Goal: Find specific page/section: Find specific page/section

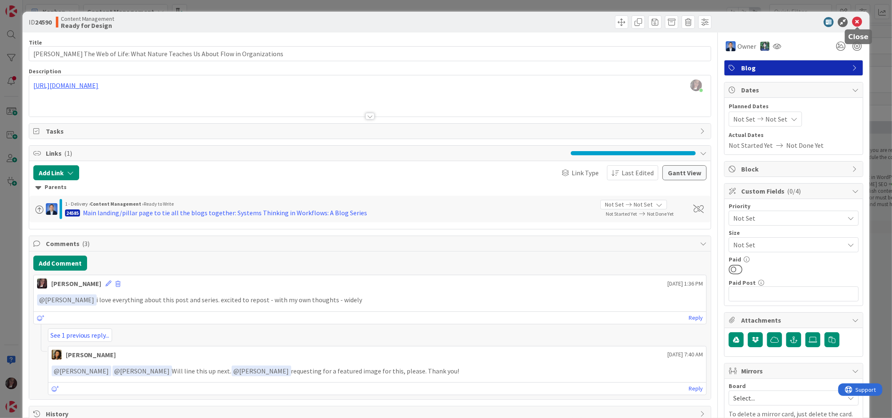
click at [855, 21] on icon at bounding box center [857, 22] width 10 height 10
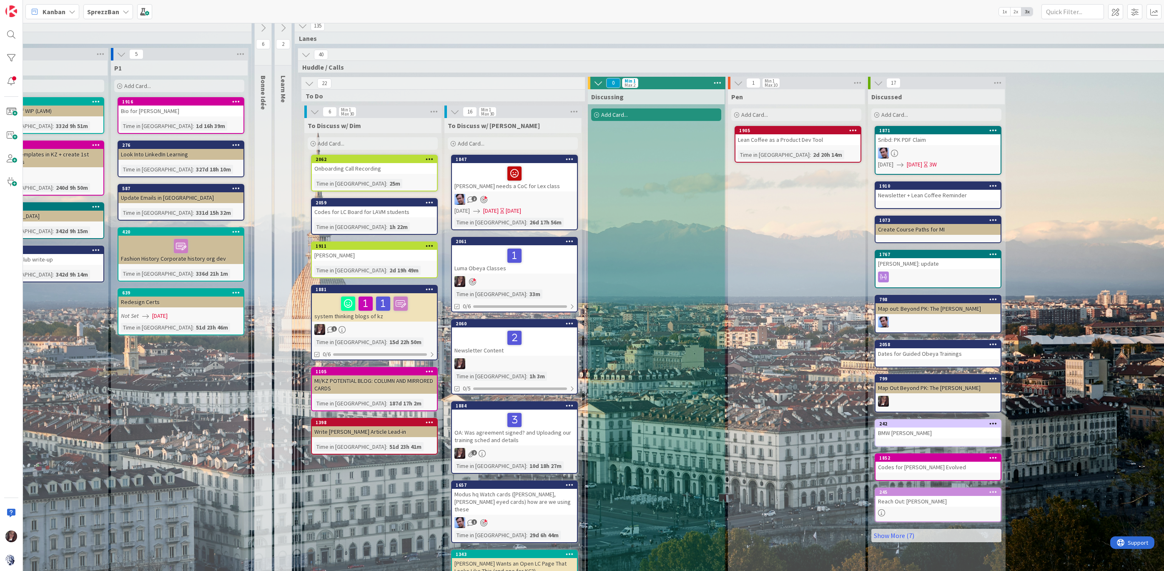
scroll to position [8, 198]
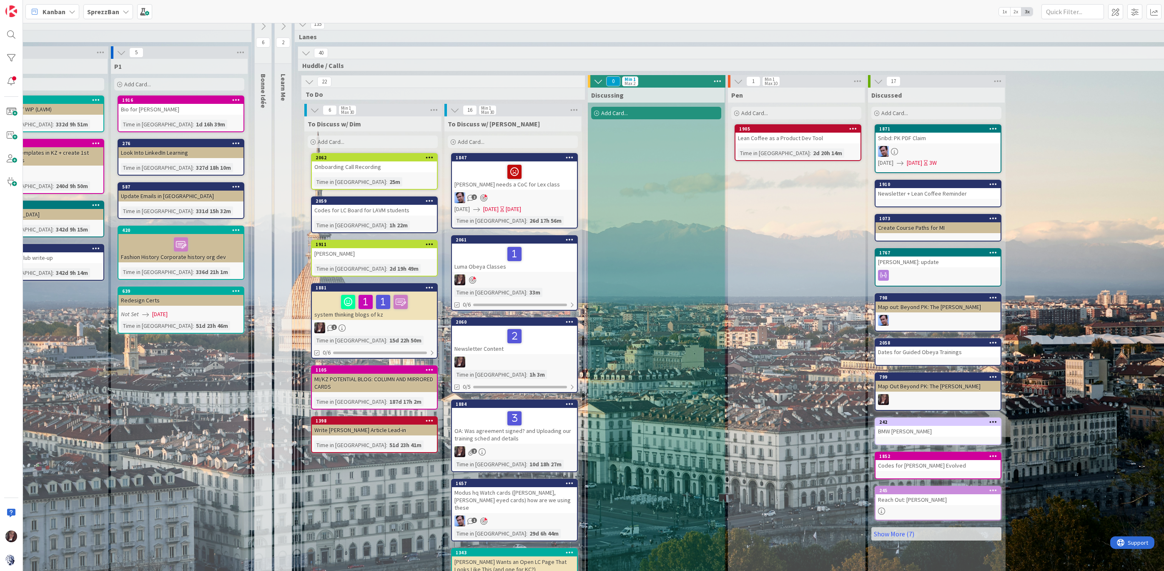
click at [340, 206] on div "Codes for LC Board for LAVM students" at bounding box center [374, 210] width 125 height 11
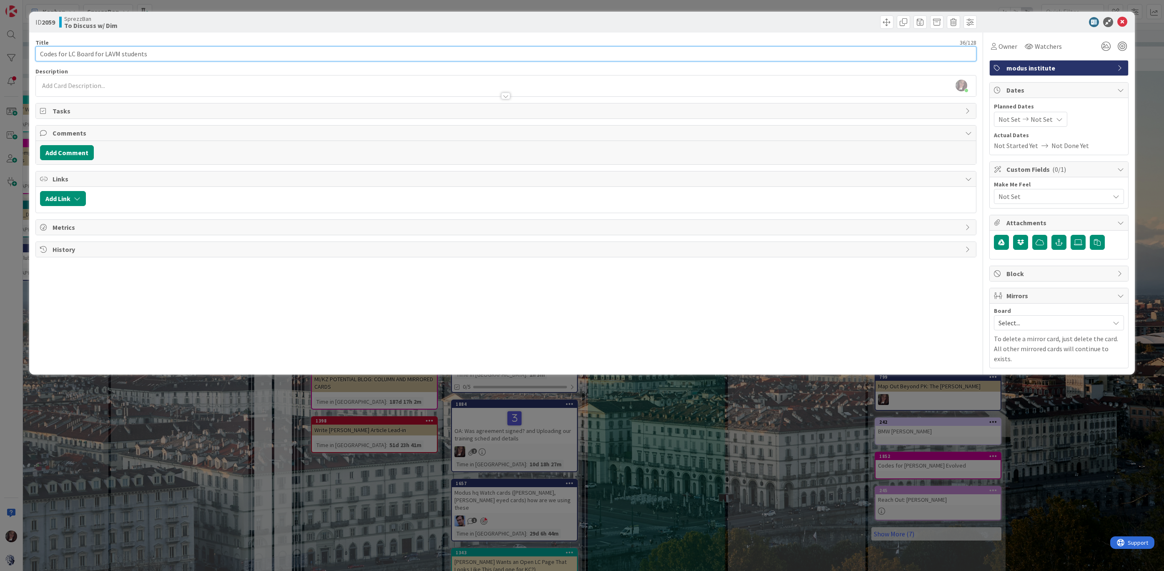
click at [73, 55] on input "Codes for LC Board for LAVM students" at bounding box center [505, 53] width 941 height 15
type input "Codes for KZ Board for LAVM students"
click at [1121, 21] on icon at bounding box center [1122, 22] width 10 height 10
